Goal: Check status: Check status

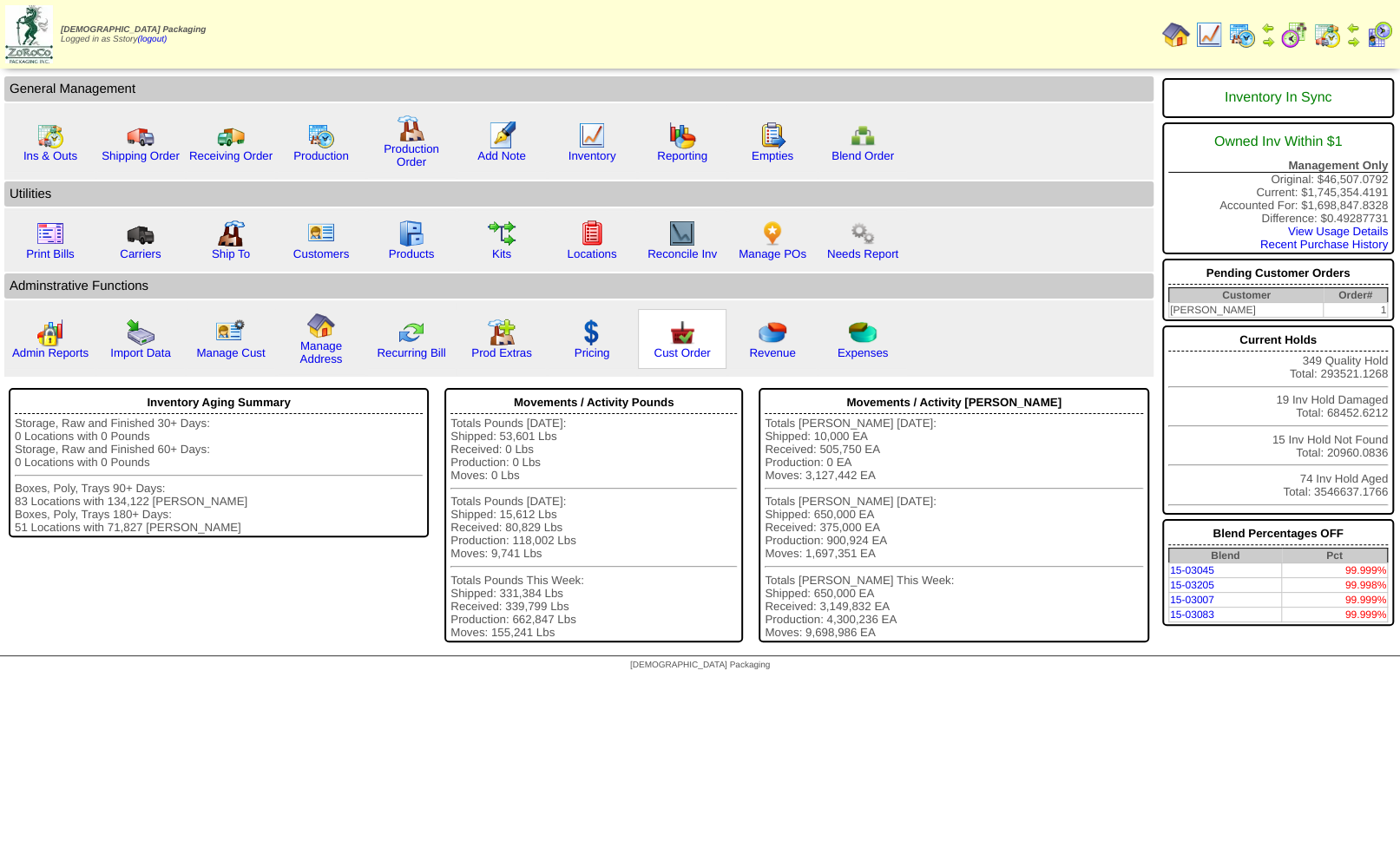
click at [672, 336] on img at bounding box center [682, 332] width 28 height 28
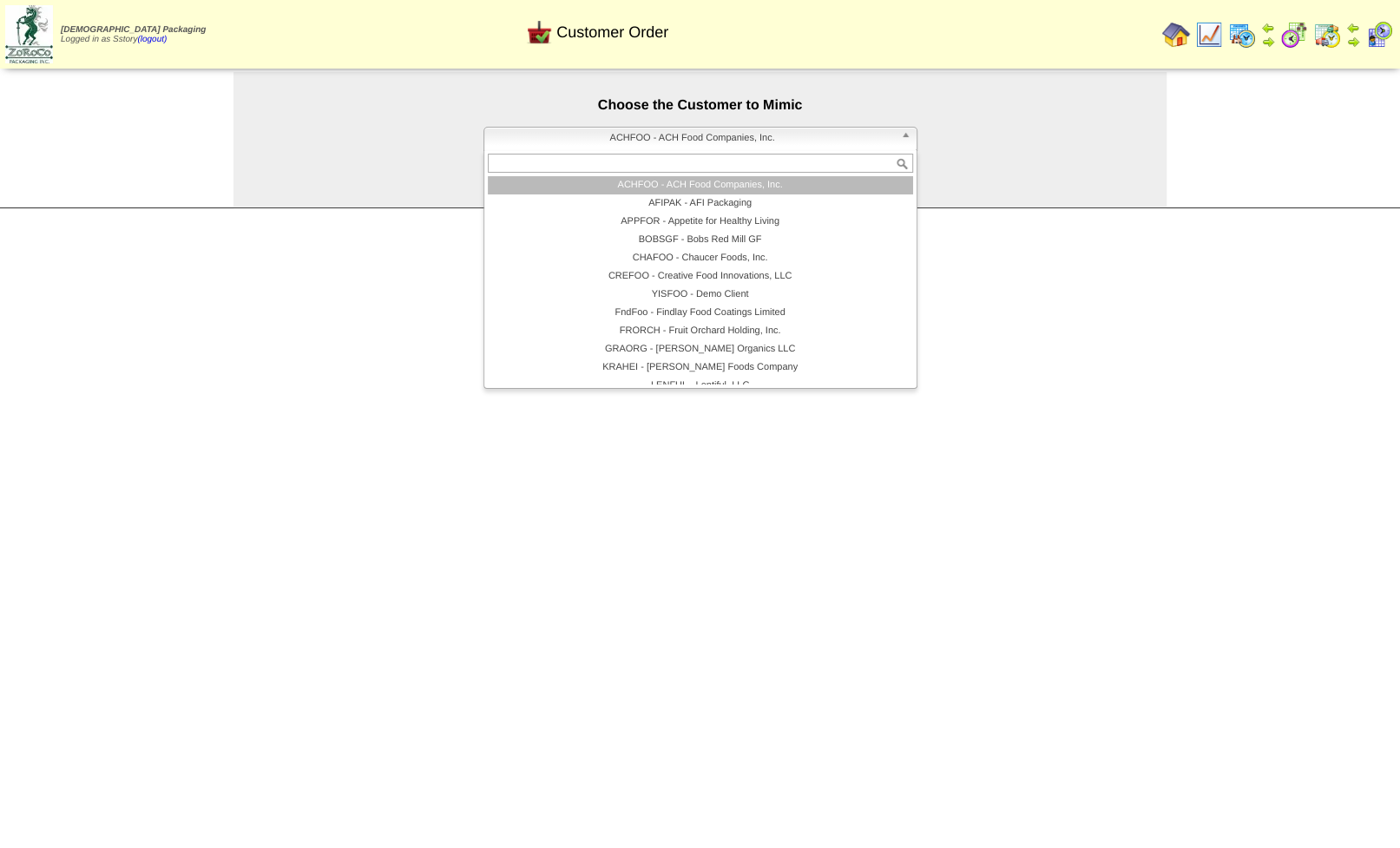
click at [605, 135] on span "ACHFOO - ACH Food Companies, Inc." at bounding box center [692, 137] width 403 height 21
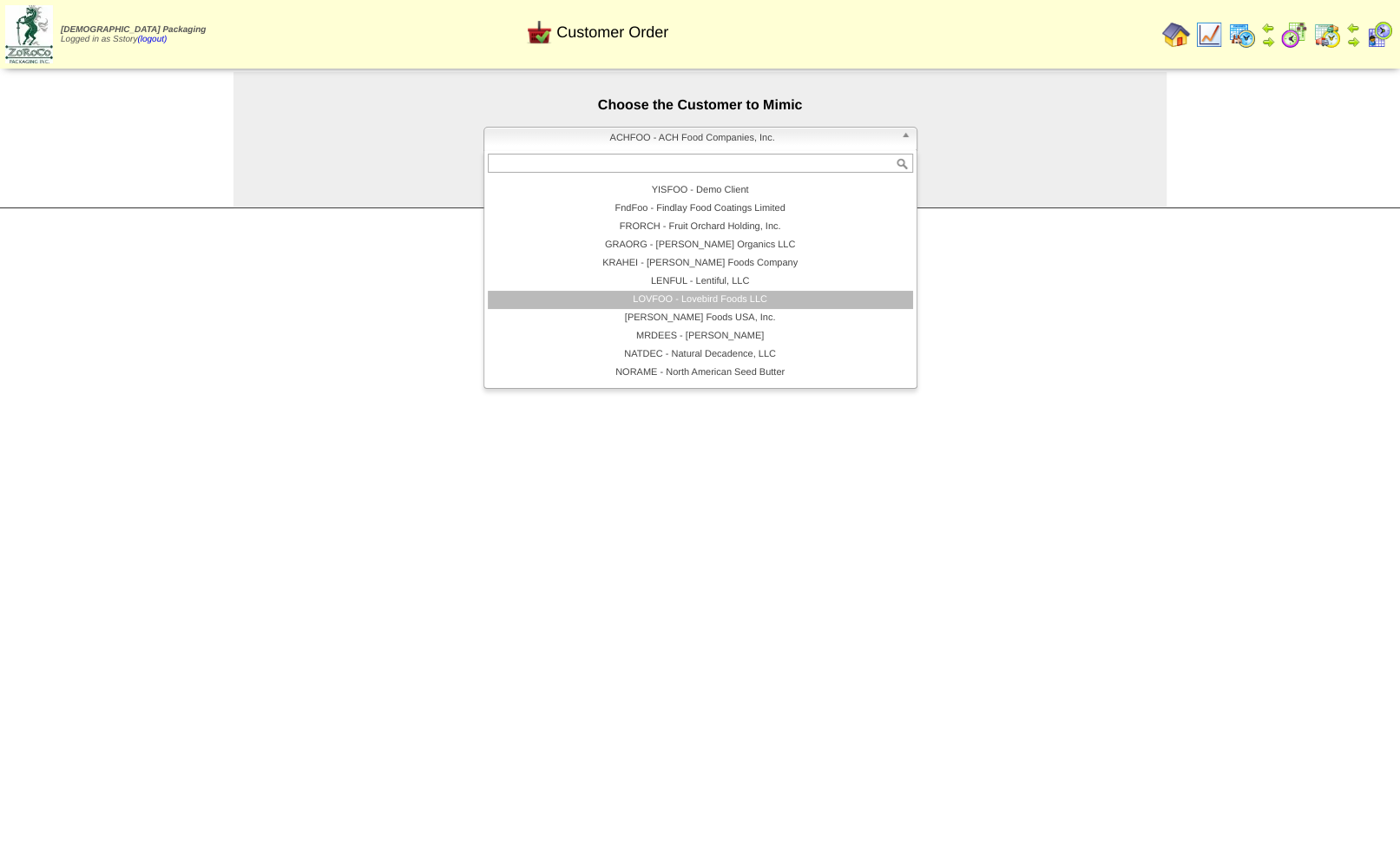
scroll to position [312, 0]
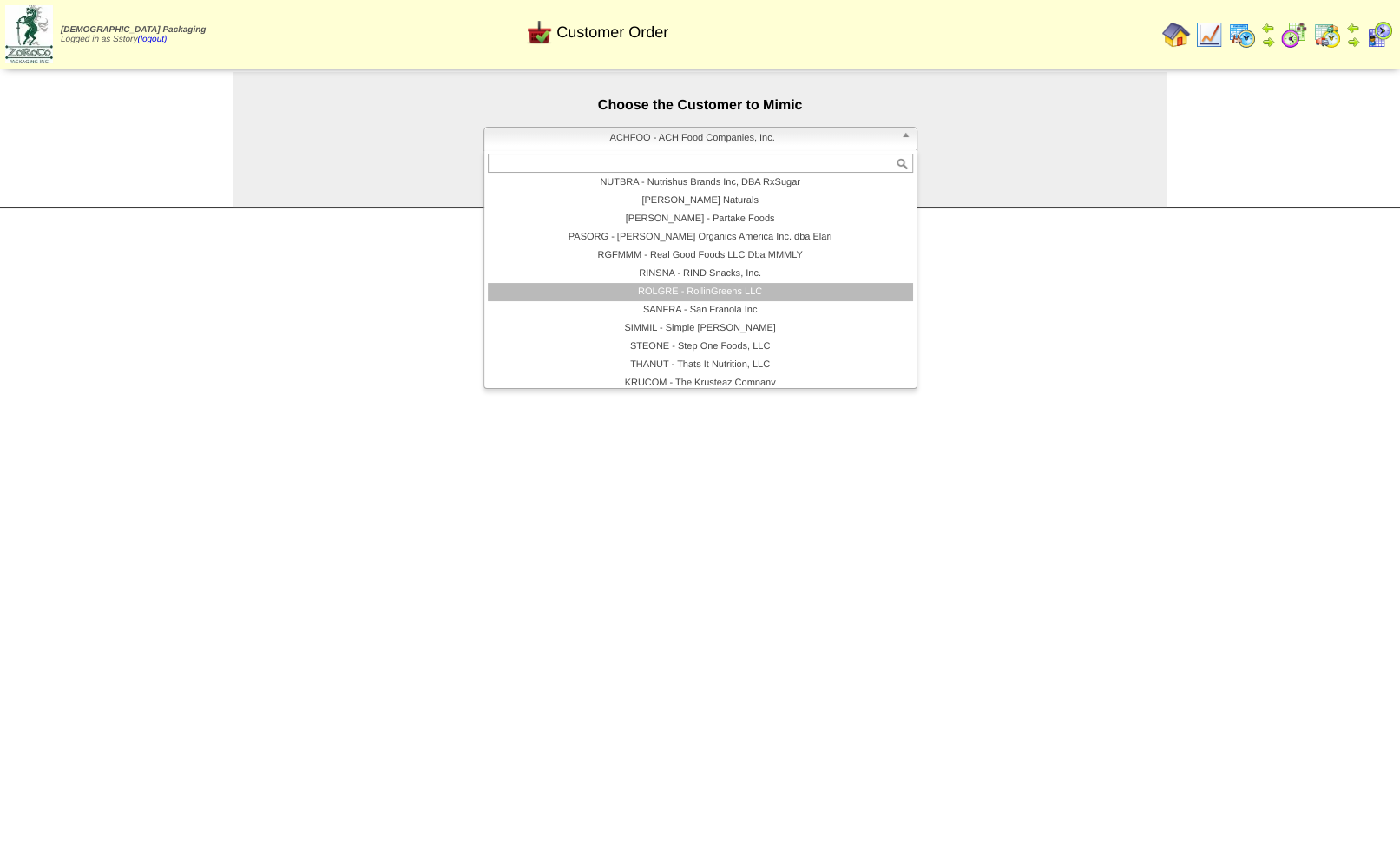
click at [690, 286] on li "ROLGRE - RollinGreens LLC" at bounding box center [700, 292] width 425 height 18
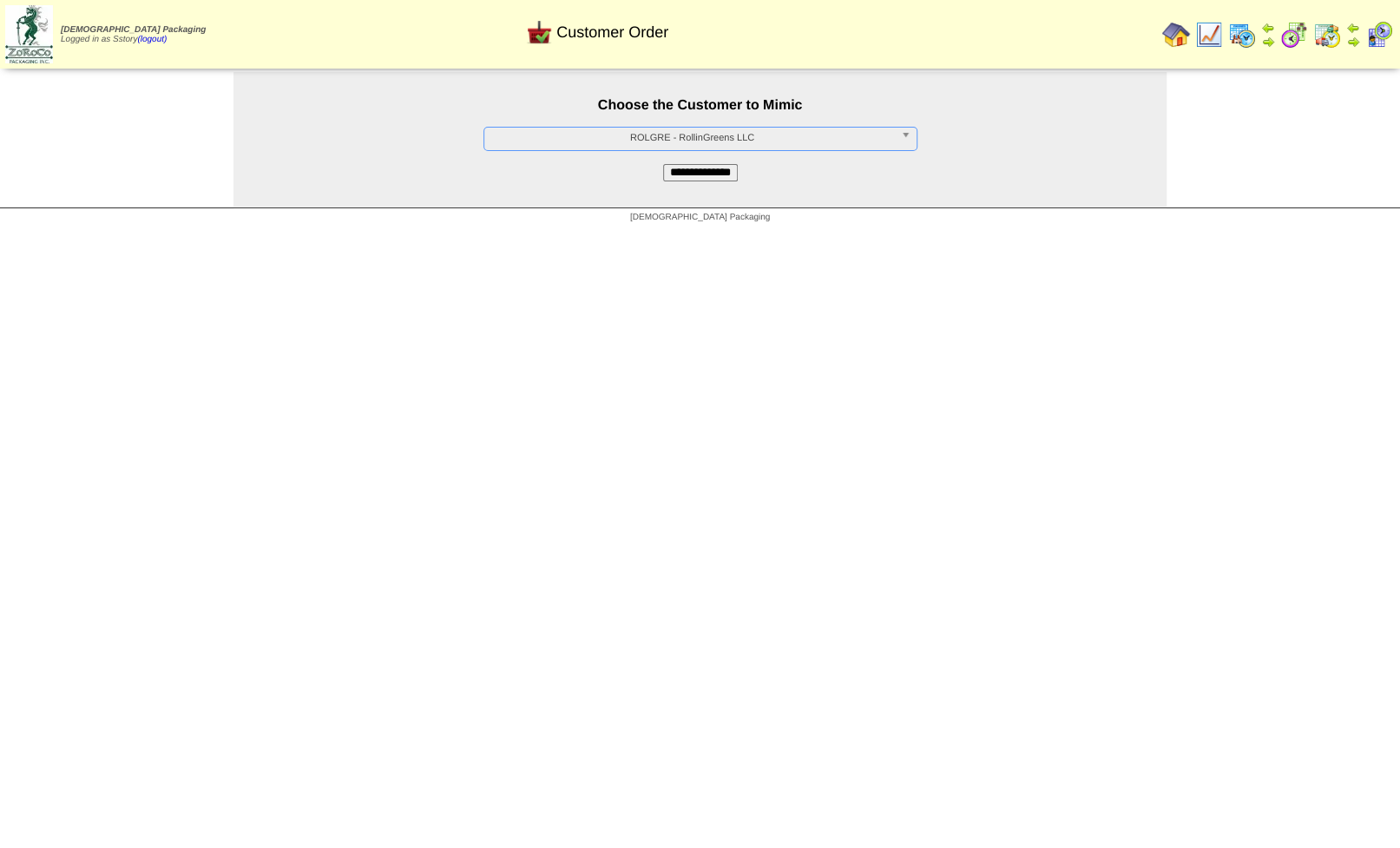
click at [691, 177] on input "**********" at bounding box center [700, 172] width 75 height 17
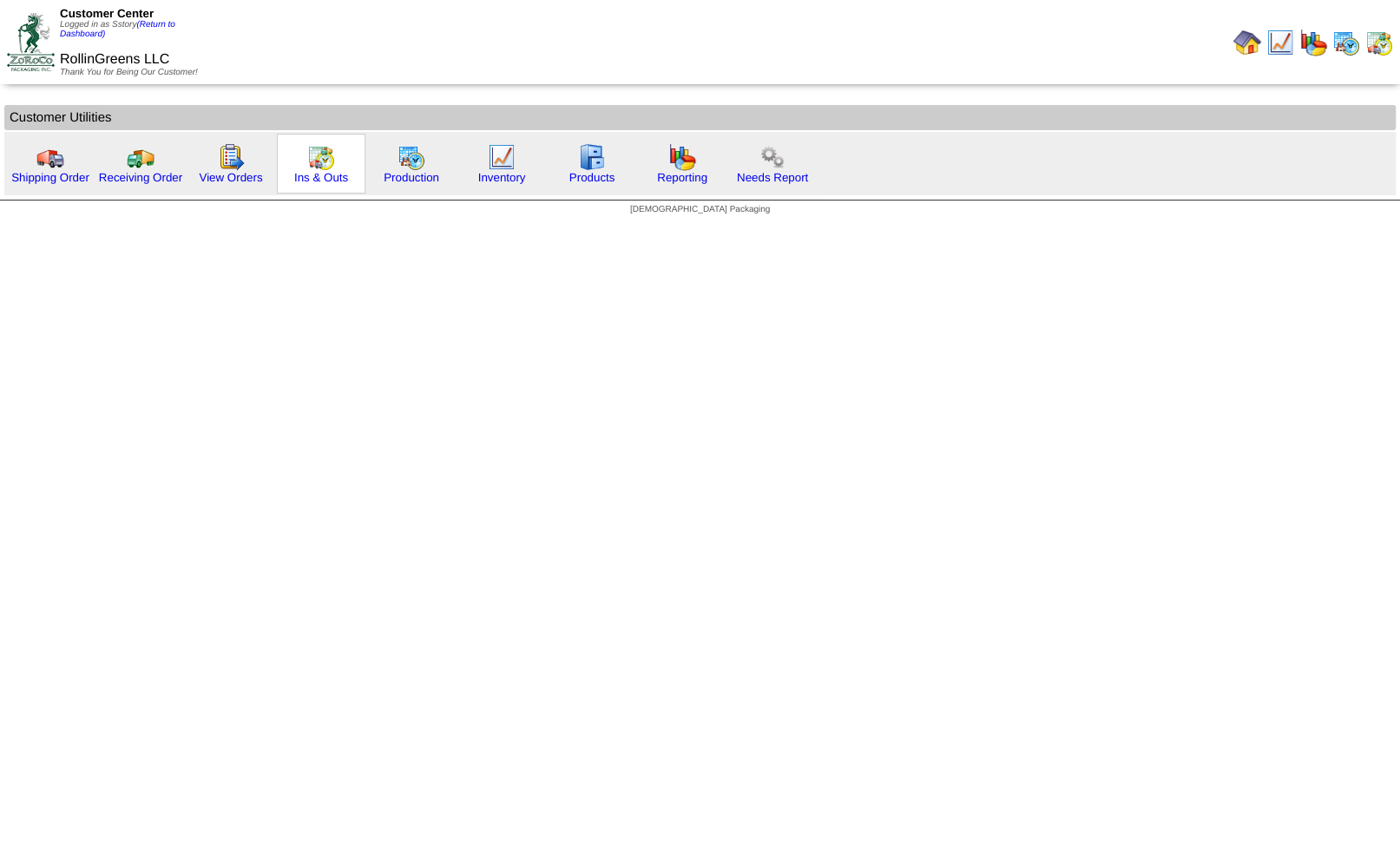
click at [321, 170] on img at bounding box center [321, 156] width 28 height 28
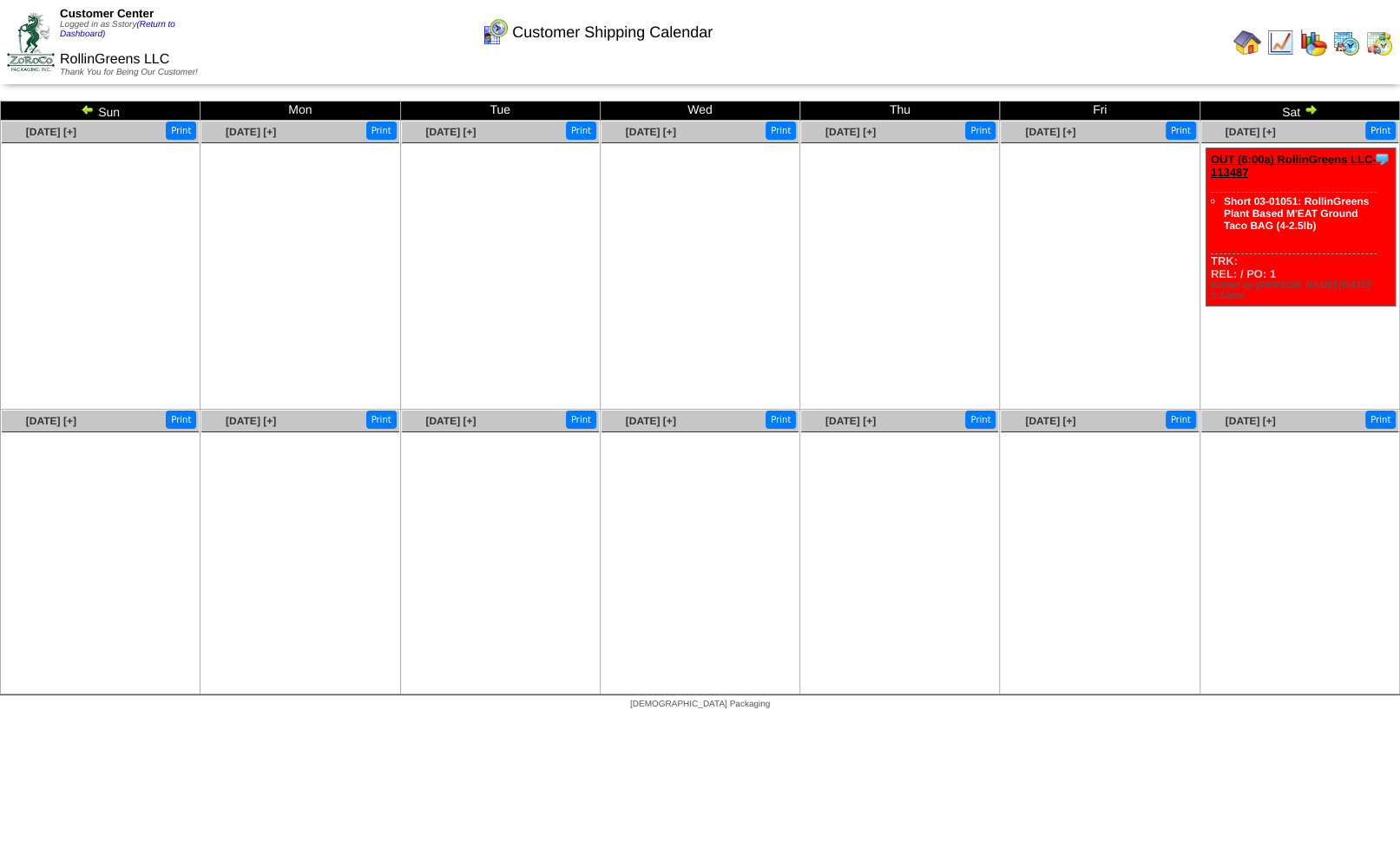
click at [88, 116] on img at bounding box center [87, 109] width 14 height 14
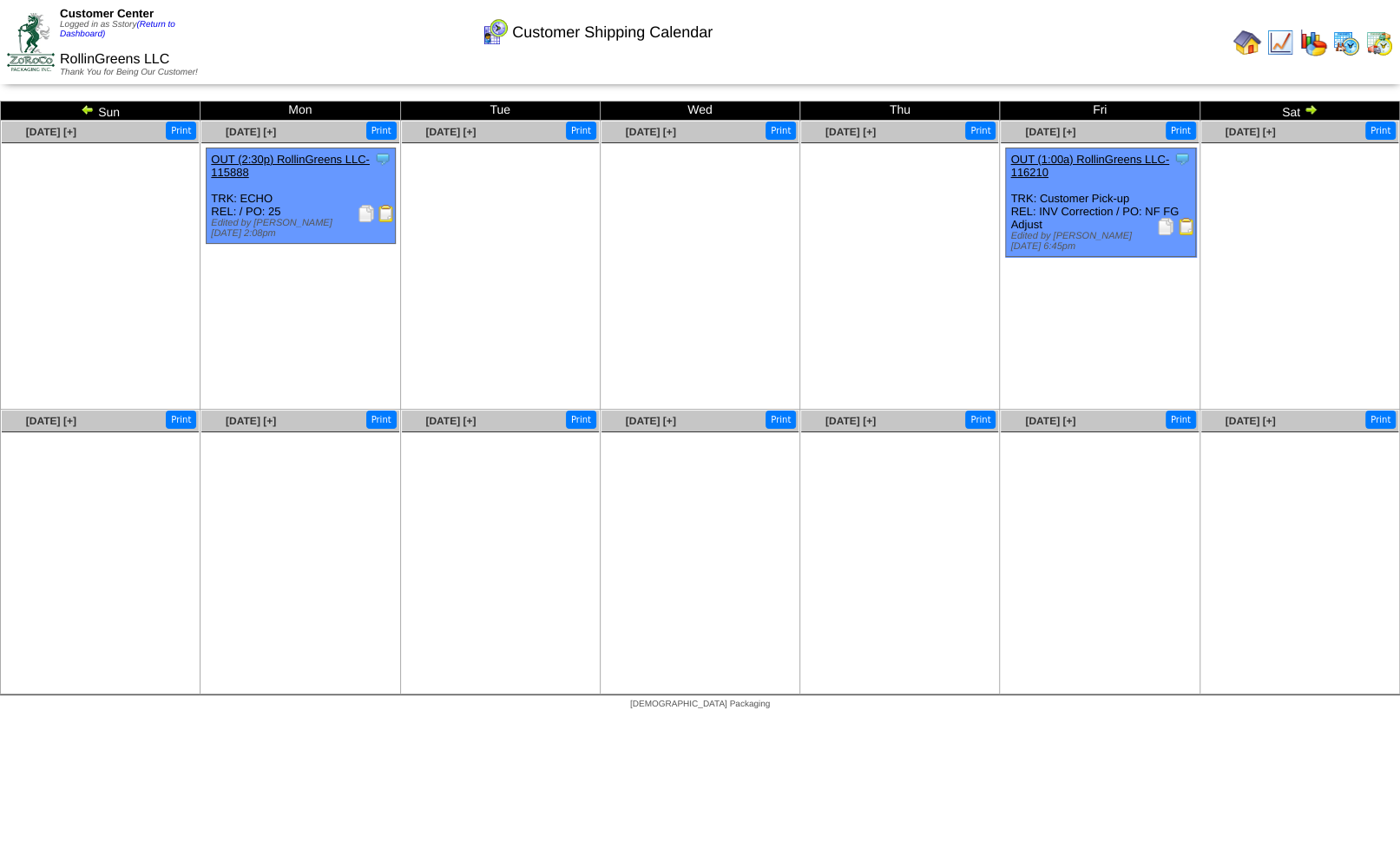
click at [88, 116] on img at bounding box center [87, 109] width 14 height 14
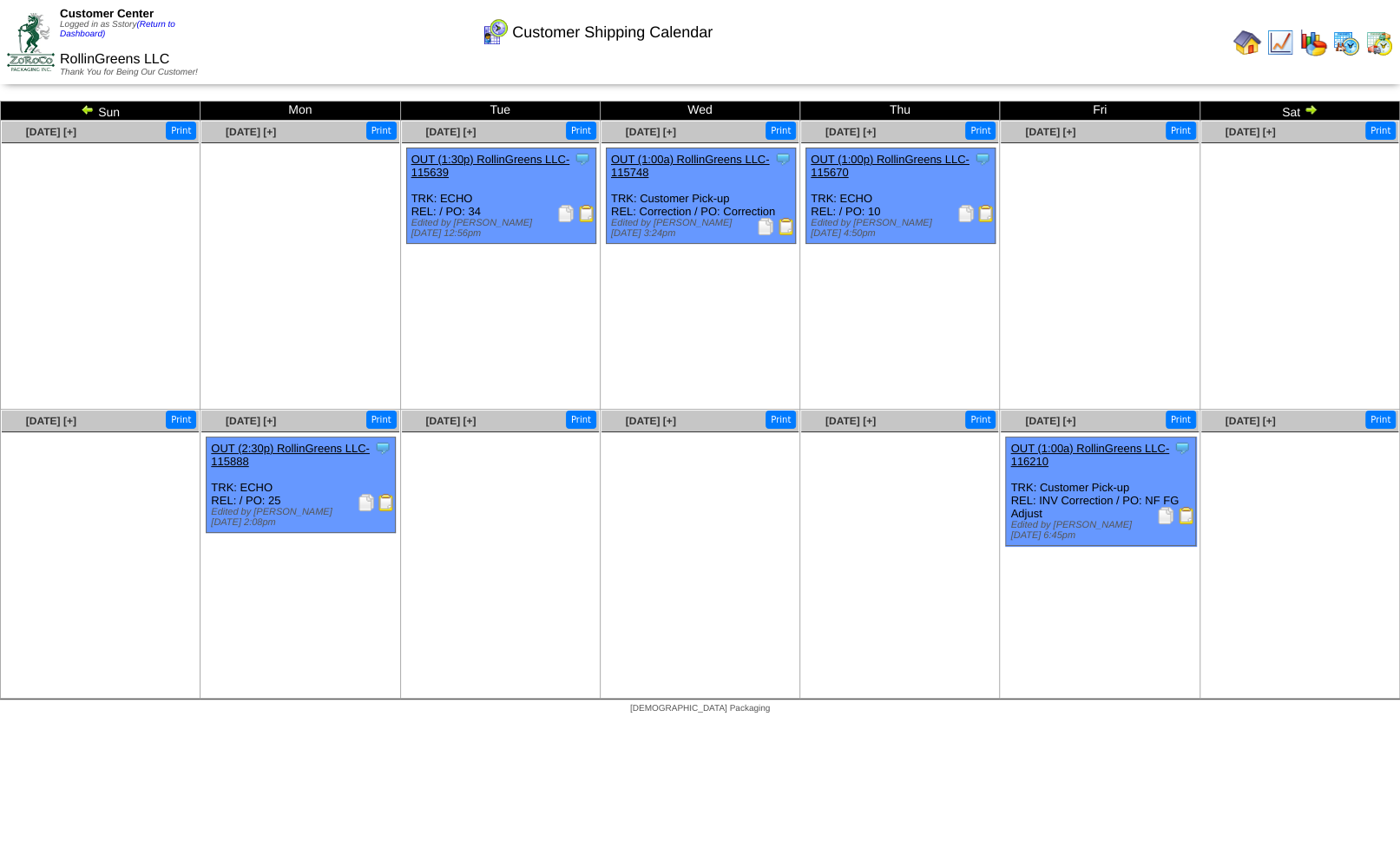
click at [88, 116] on img at bounding box center [87, 109] width 14 height 14
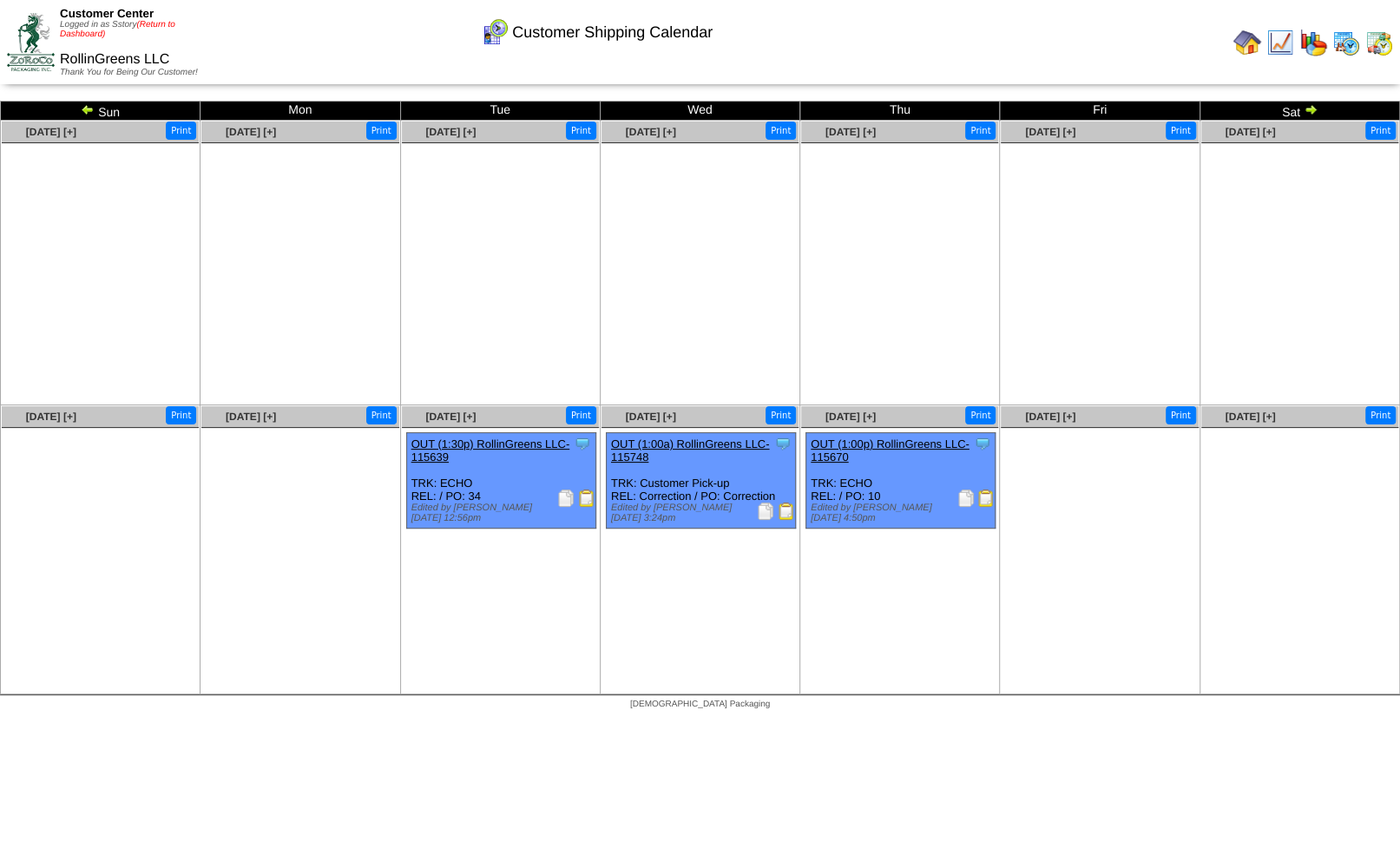
click at [162, 24] on link "(Return to Dashboard)" at bounding box center [117, 29] width 116 height 19
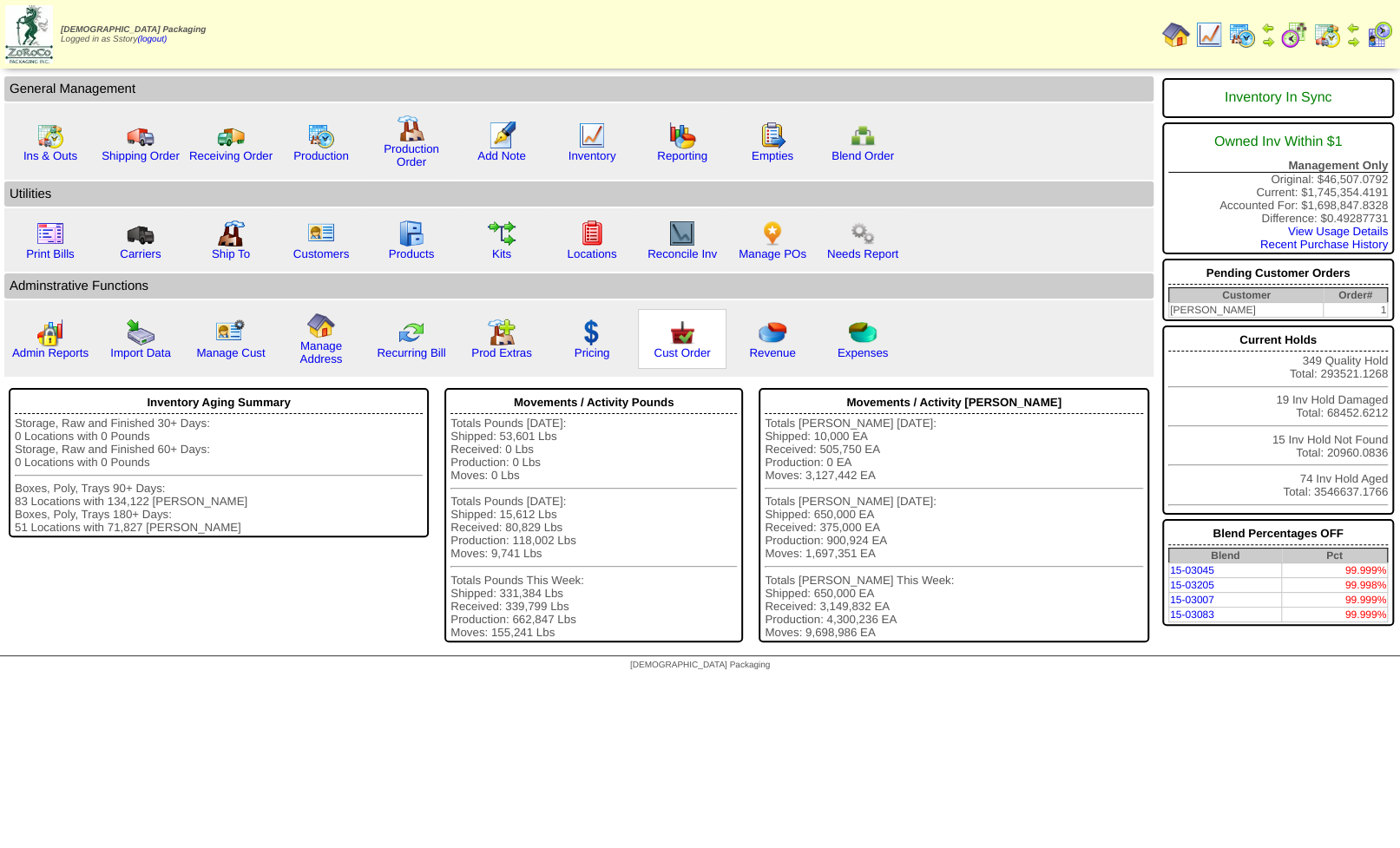
click at [677, 343] on img at bounding box center [682, 332] width 28 height 28
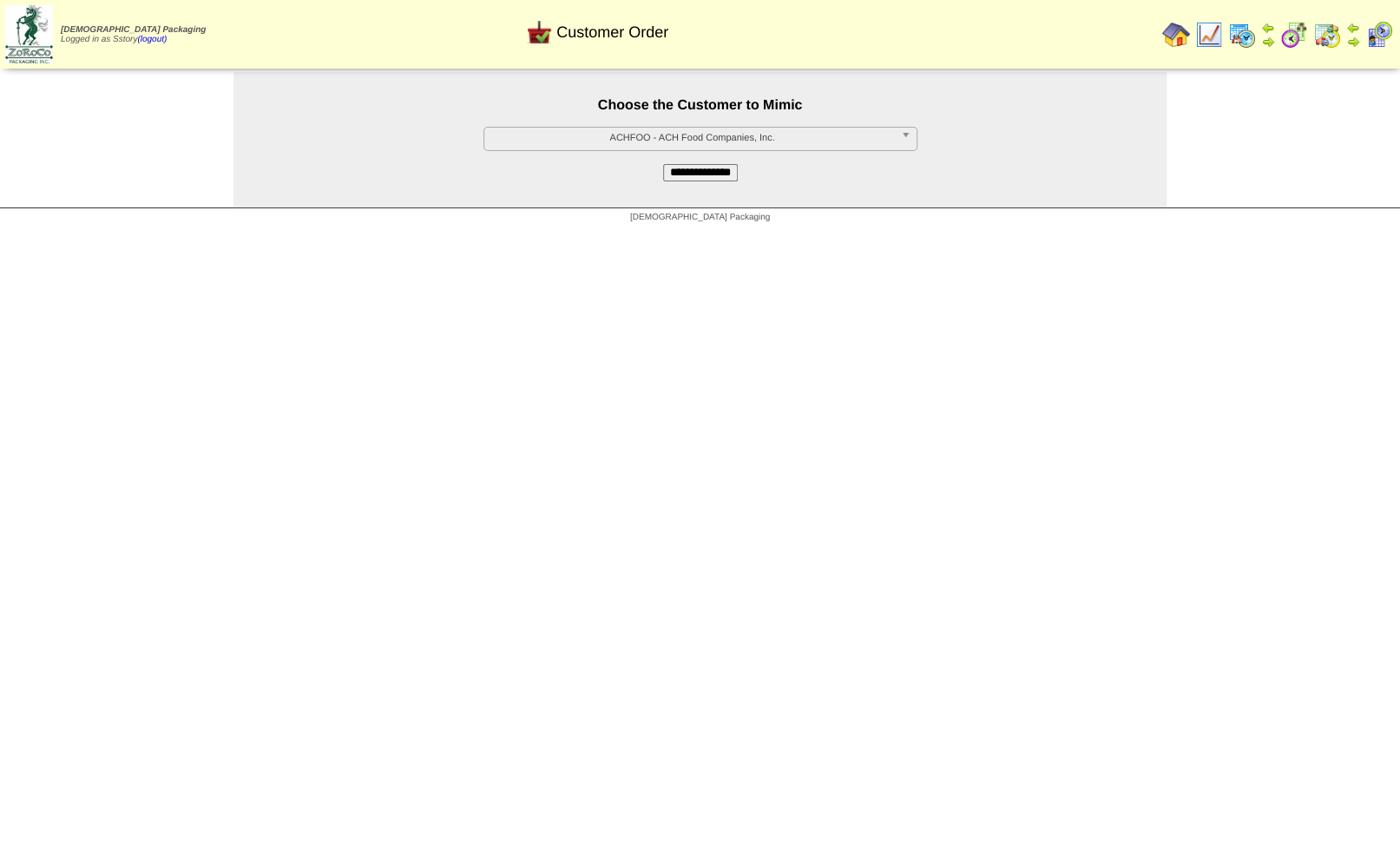
click at [660, 140] on span "ACHFOO - ACH Food Companies, Inc." at bounding box center [692, 137] width 403 height 21
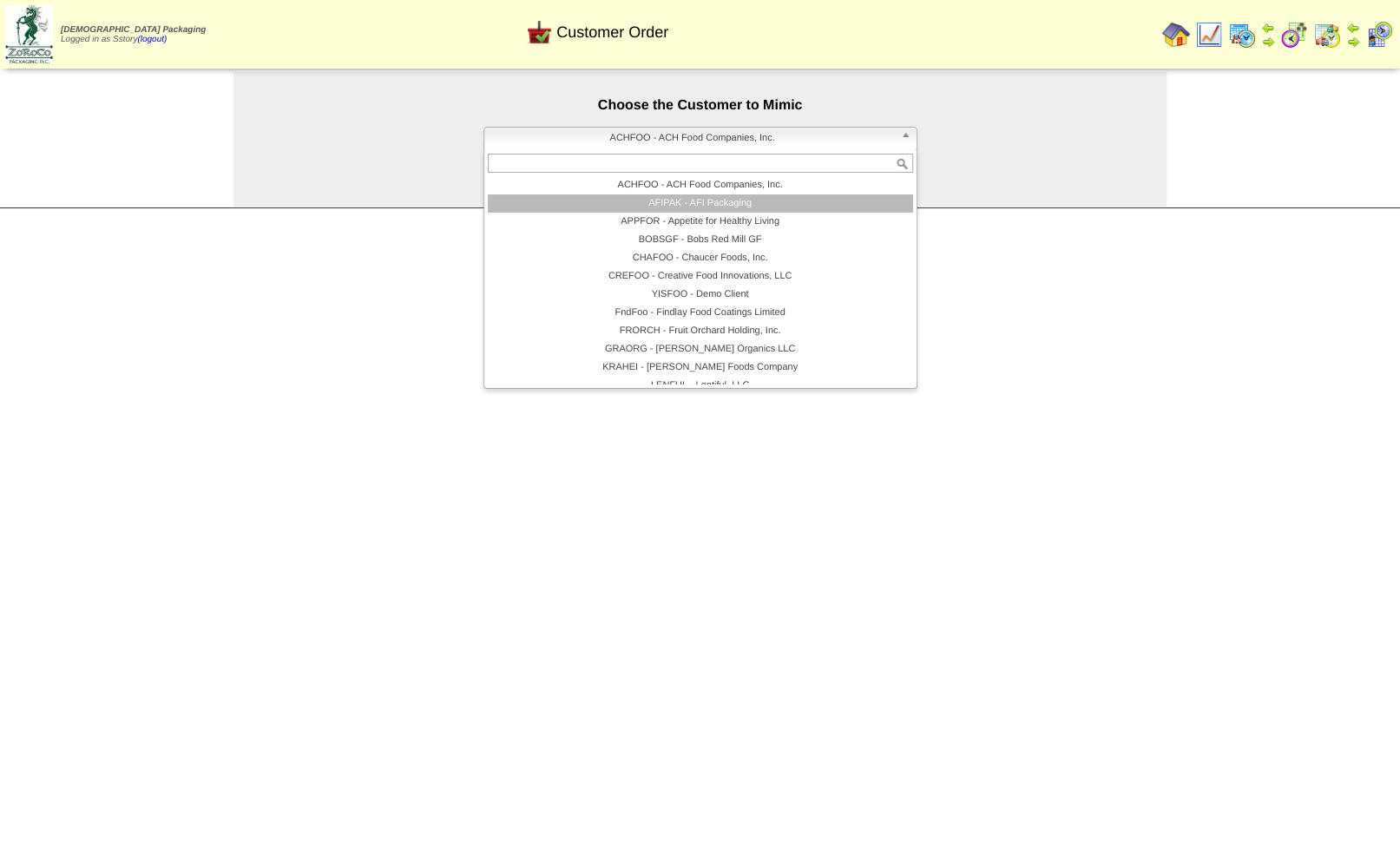
click at [682, 202] on li "AFIPAK - AFI Packaging" at bounding box center [700, 204] width 425 height 18
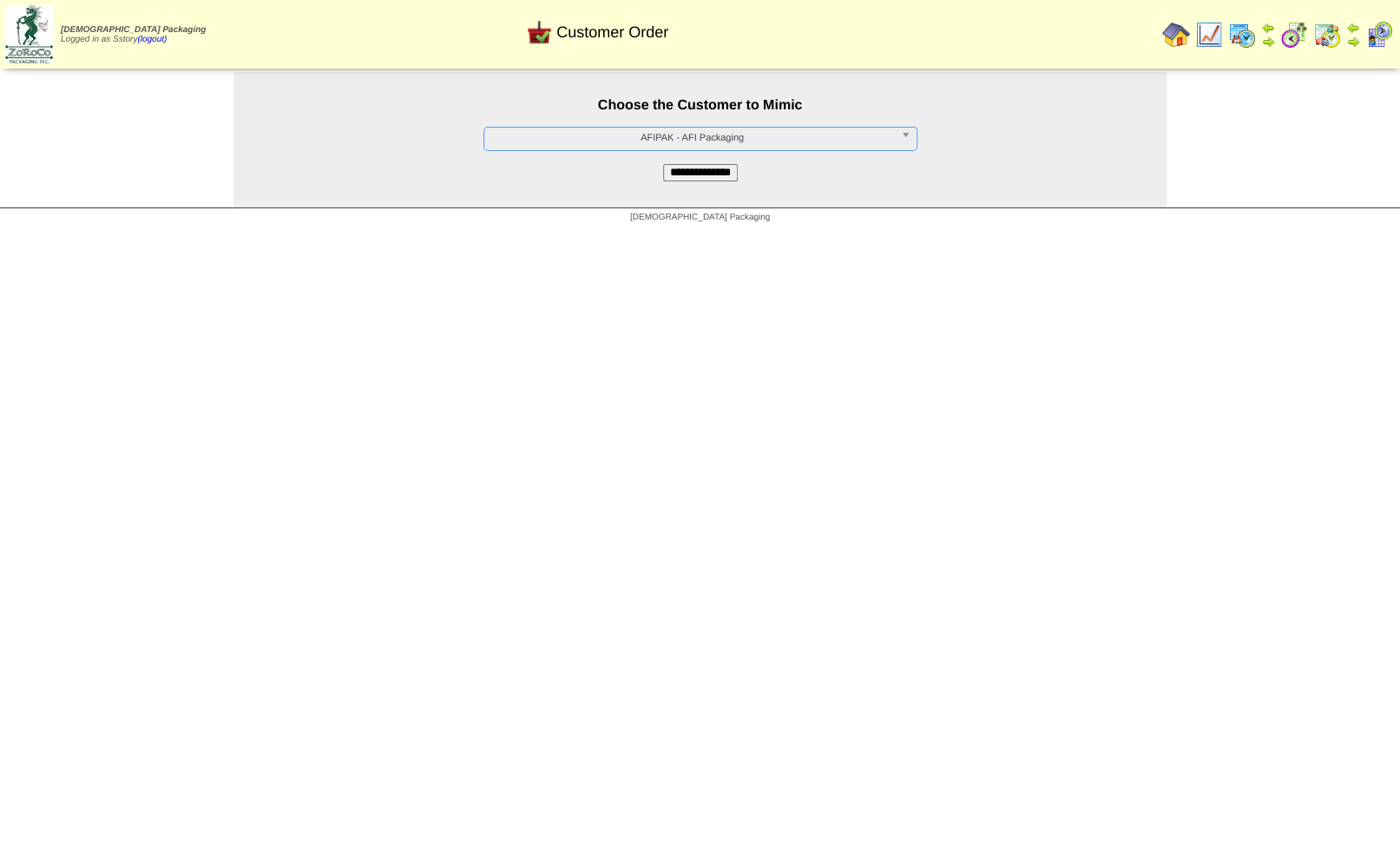
click at [700, 177] on input "**********" at bounding box center [700, 172] width 75 height 17
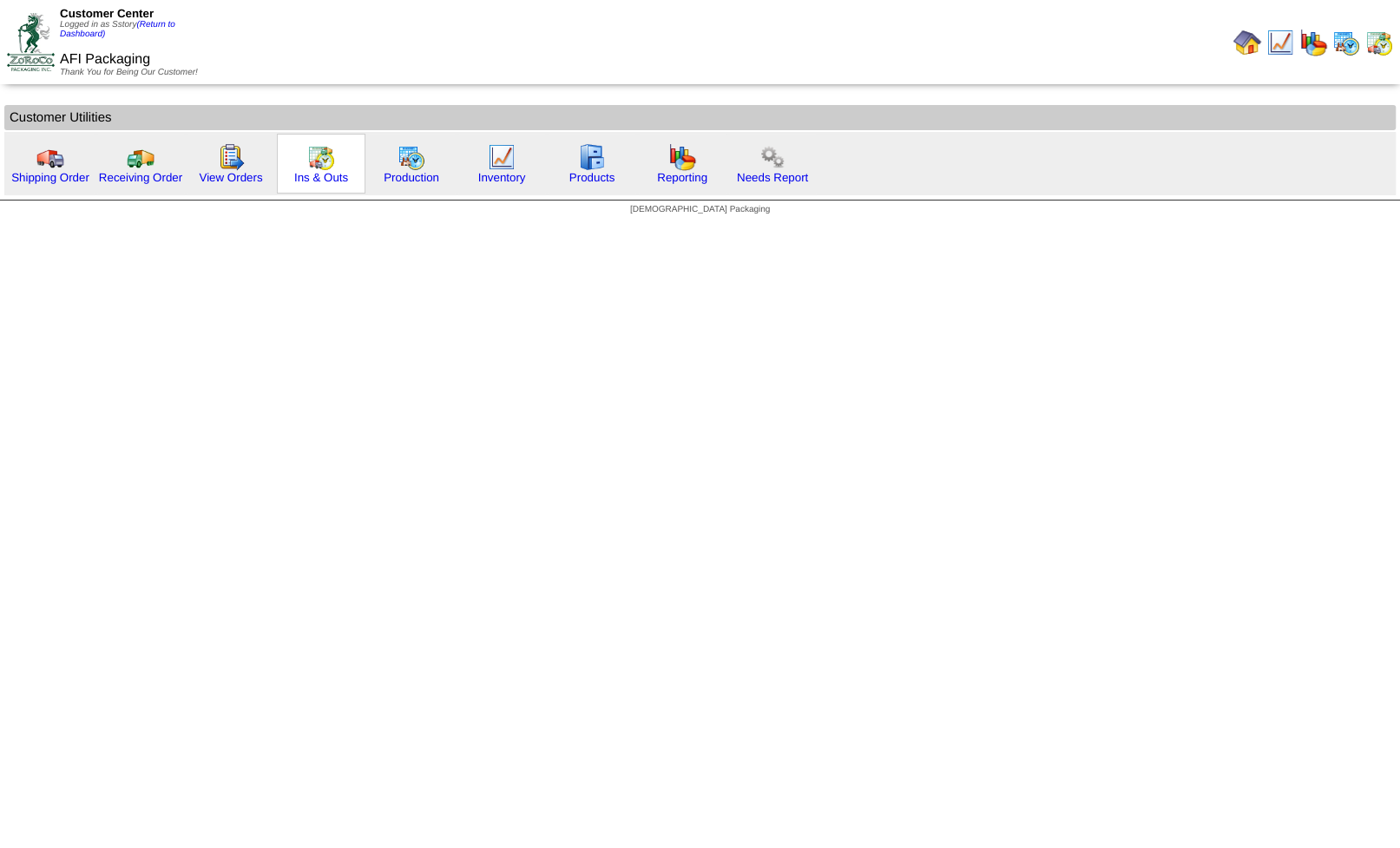
click at [308, 157] on img at bounding box center [321, 156] width 28 height 28
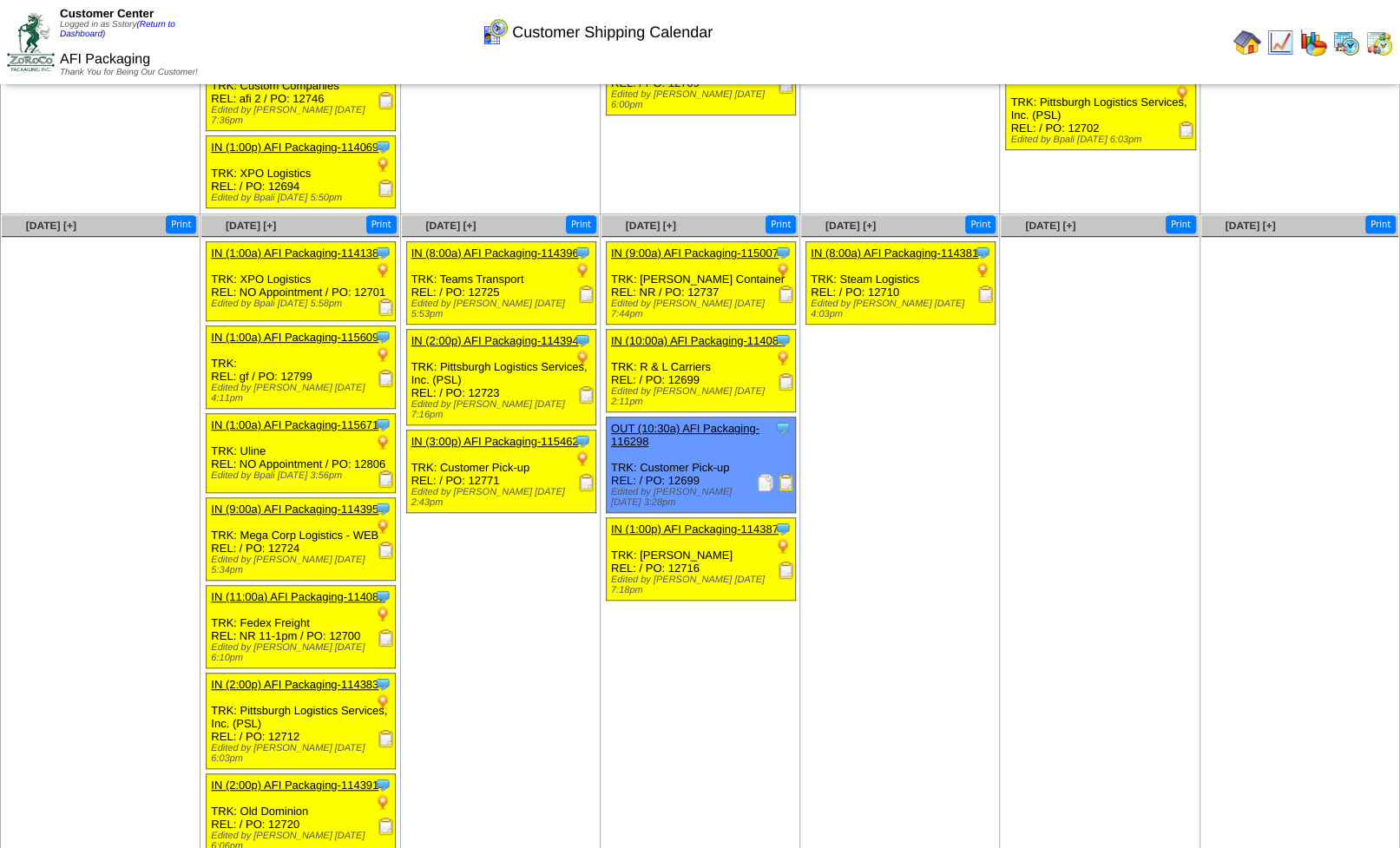
scroll to position [440, 0]
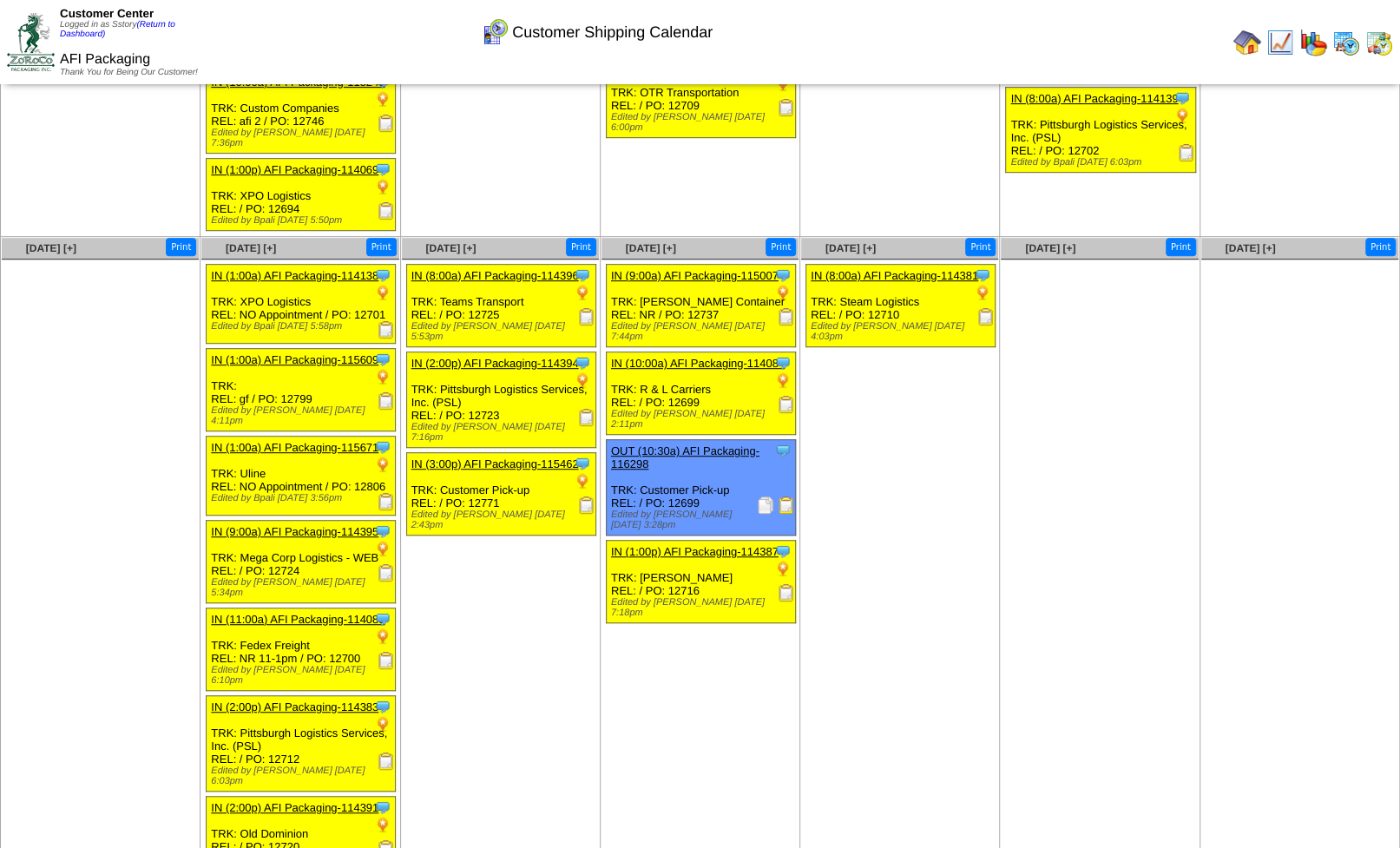
click at [254, 525] on link "IN (9:00a) AFI Packaging-114395" at bounding box center [295, 531] width 167 height 13
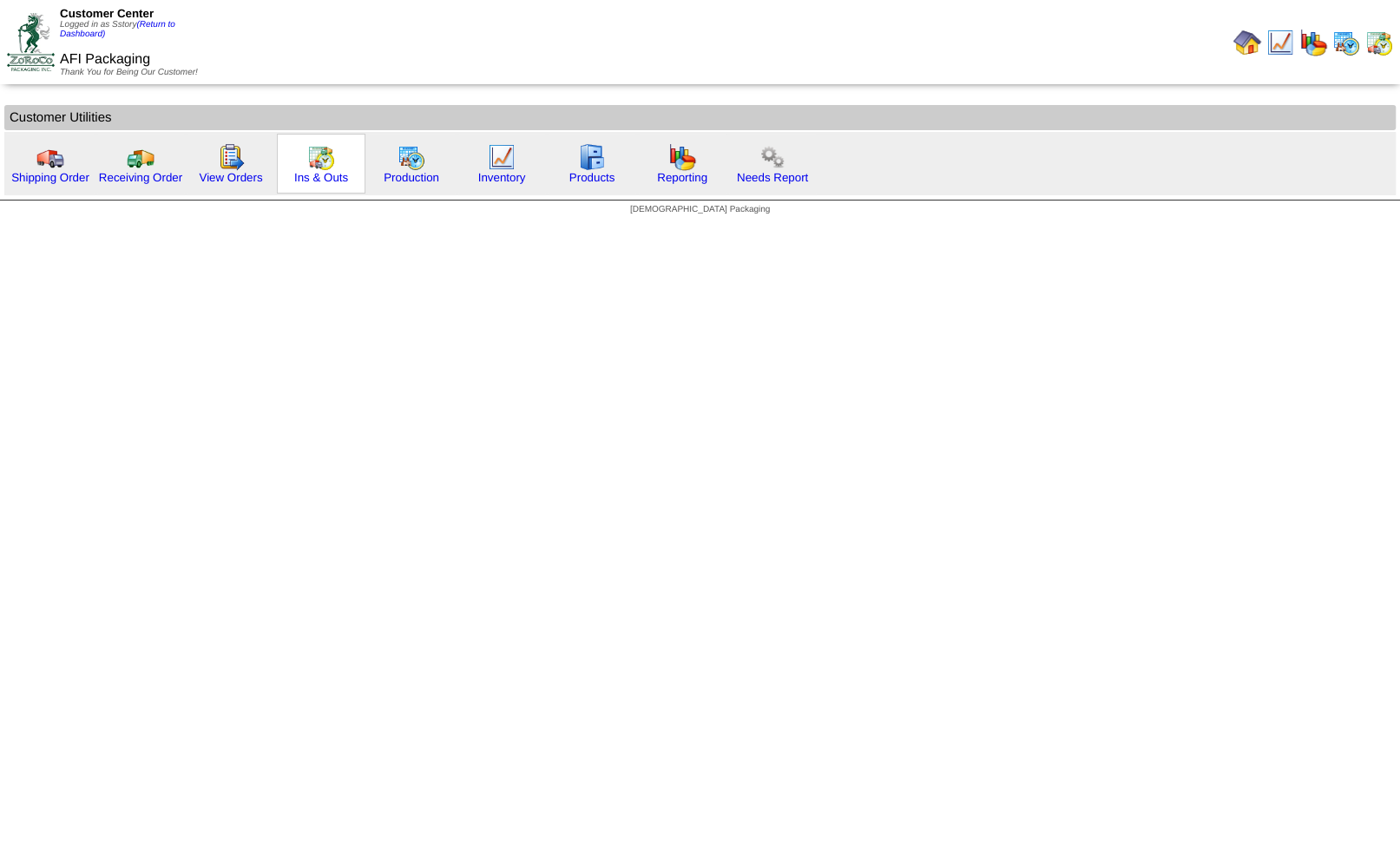
click at [317, 146] on img at bounding box center [321, 156] width 28 height 28
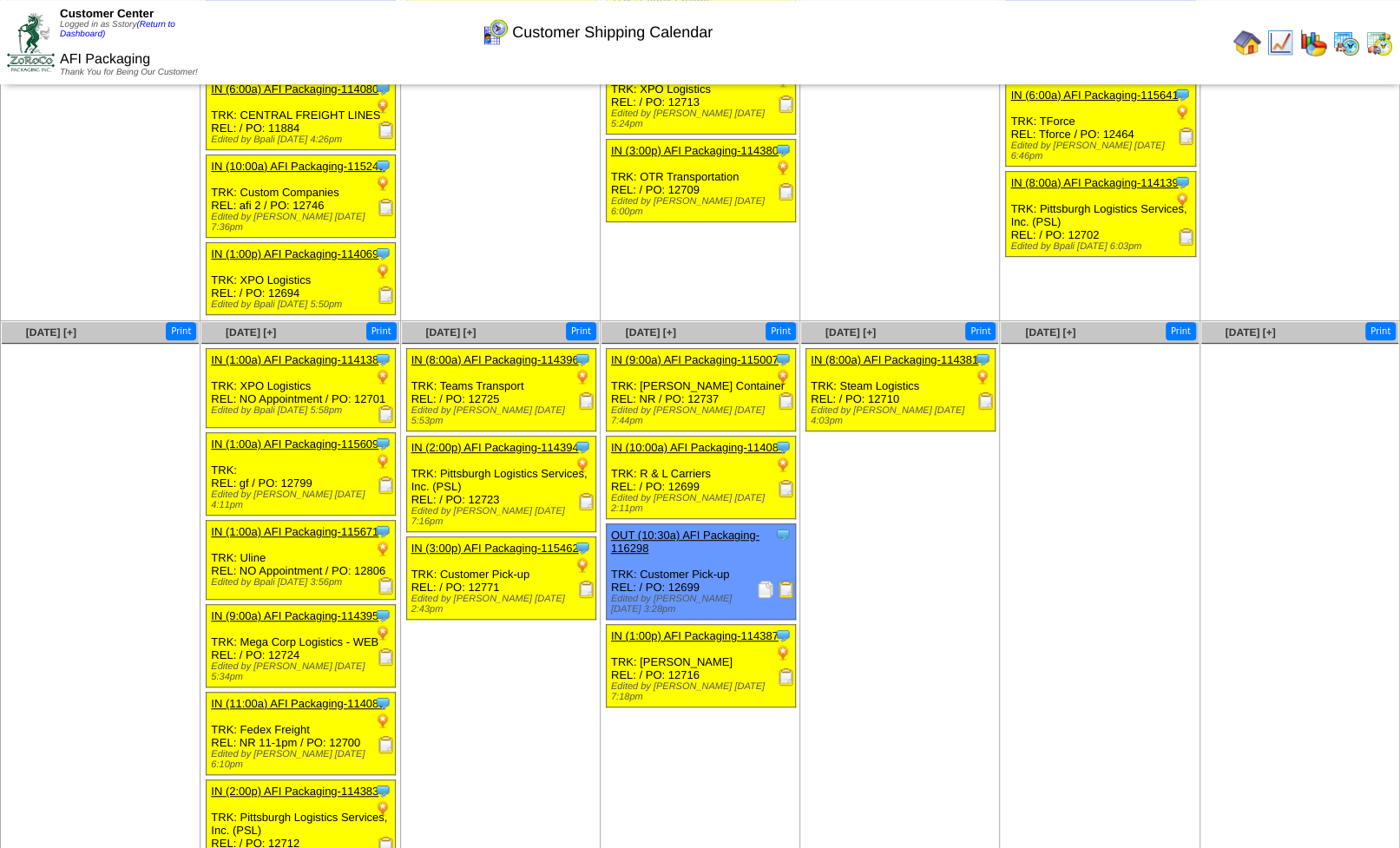
scroll to position [440, 0]
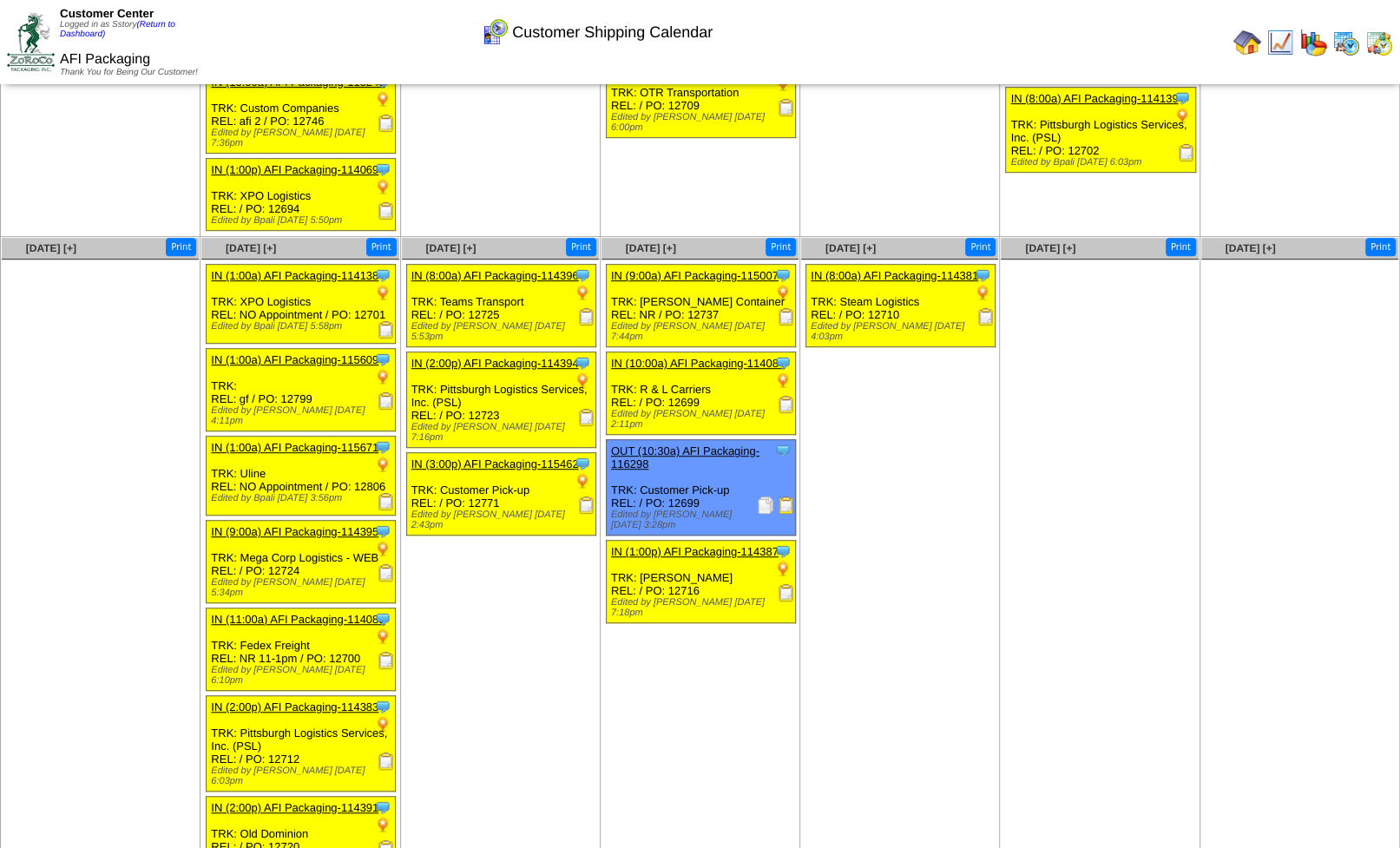
click at [386, 651] on img at bounding box center [386, 660] width 17 height 17
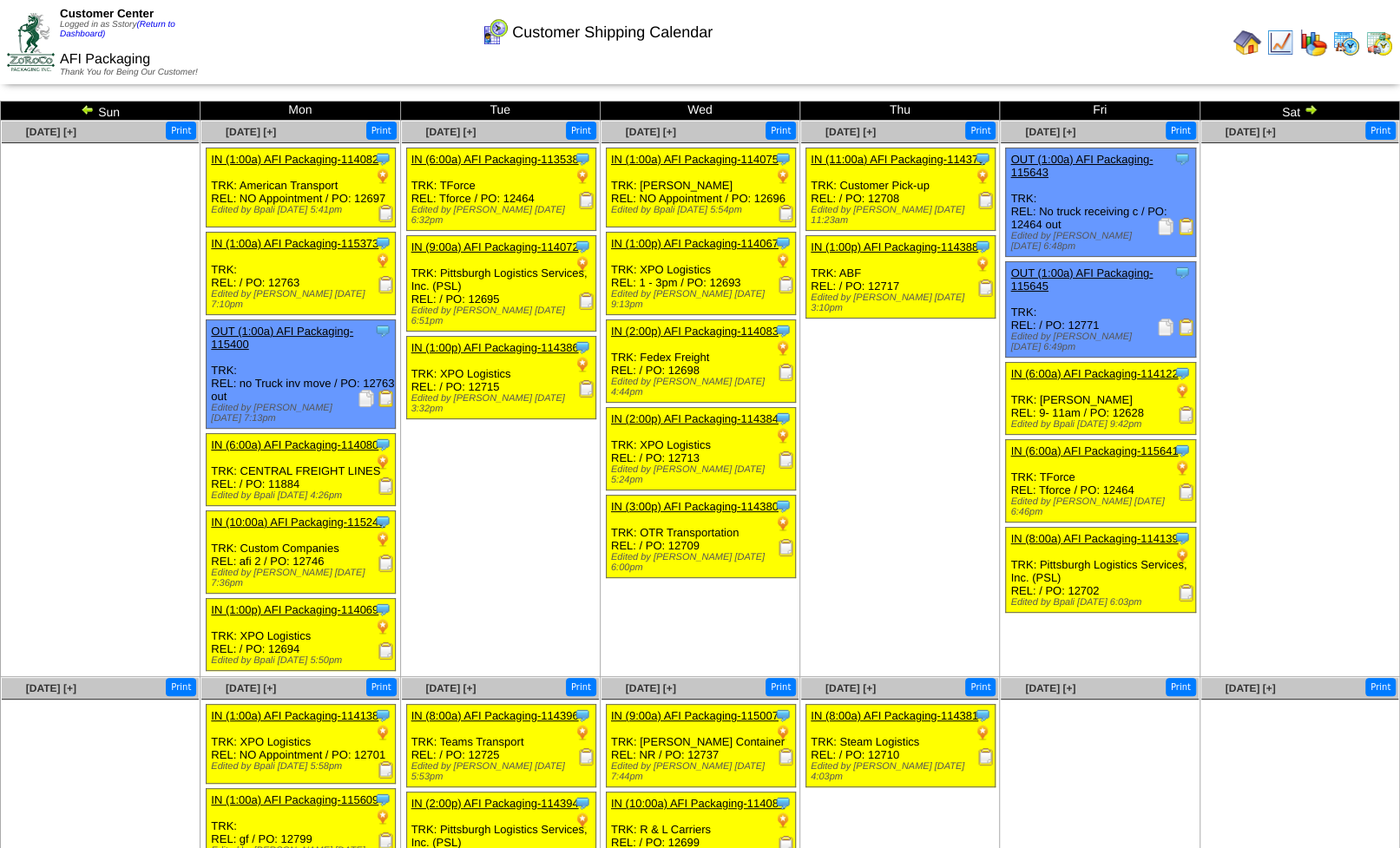
click at [1309, 112] on img at bounding box center [1310, 109] width 14 height 14
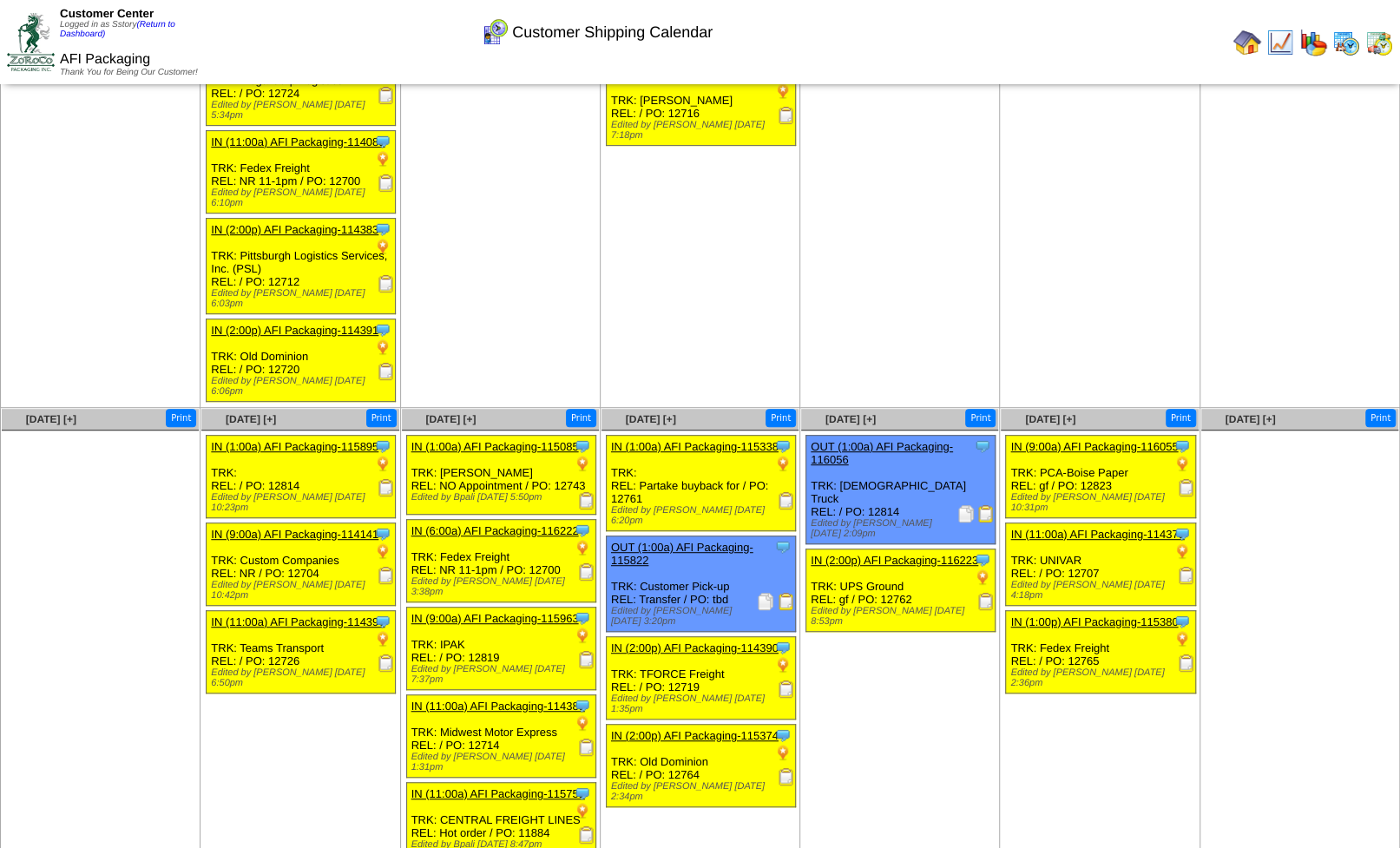
scroll to position [413, 0]
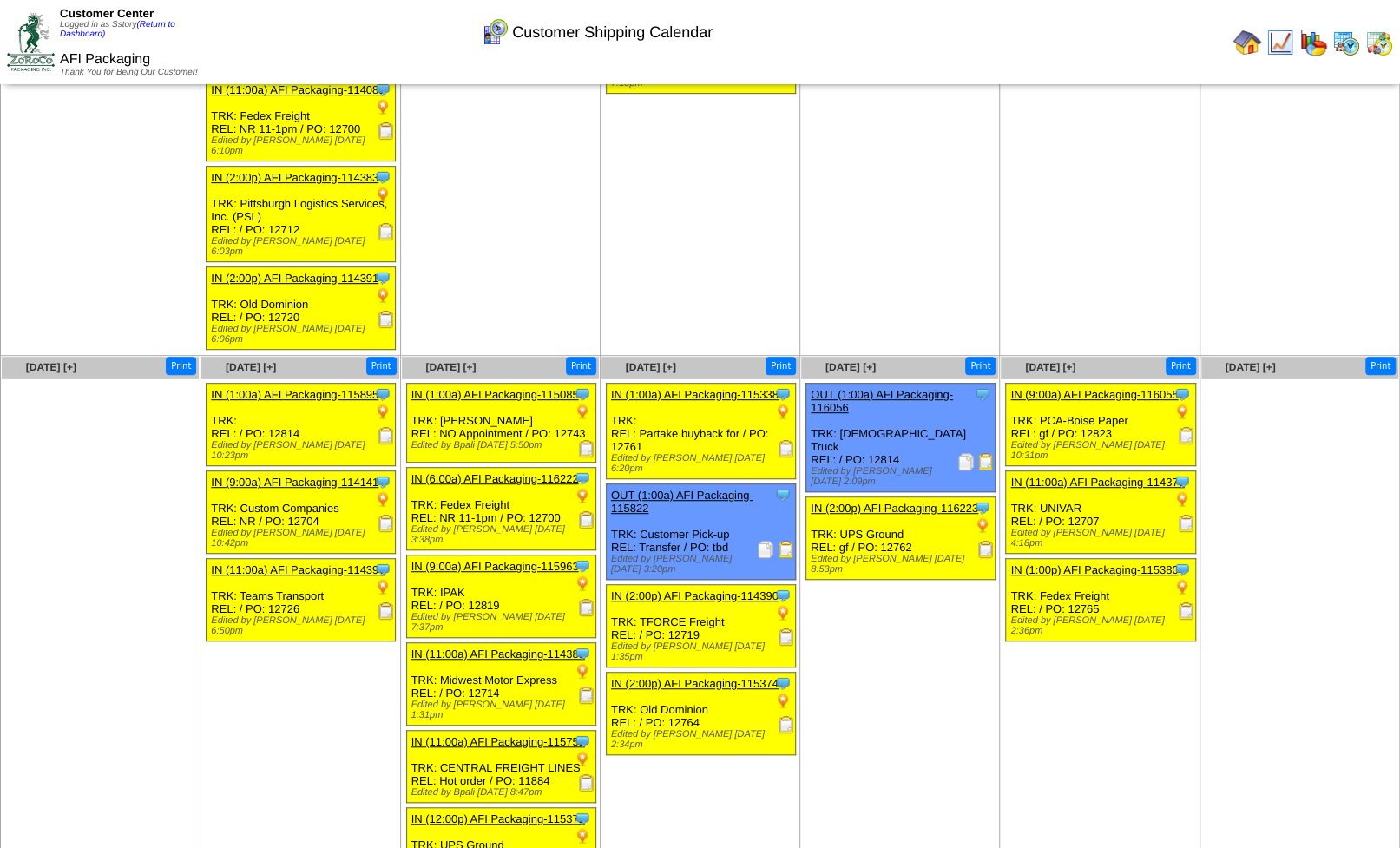
click at [586, 511] on img at bounding box center [586, 520] width 17 height 17
